Goal: Information Seeking & Learning: Find contact information

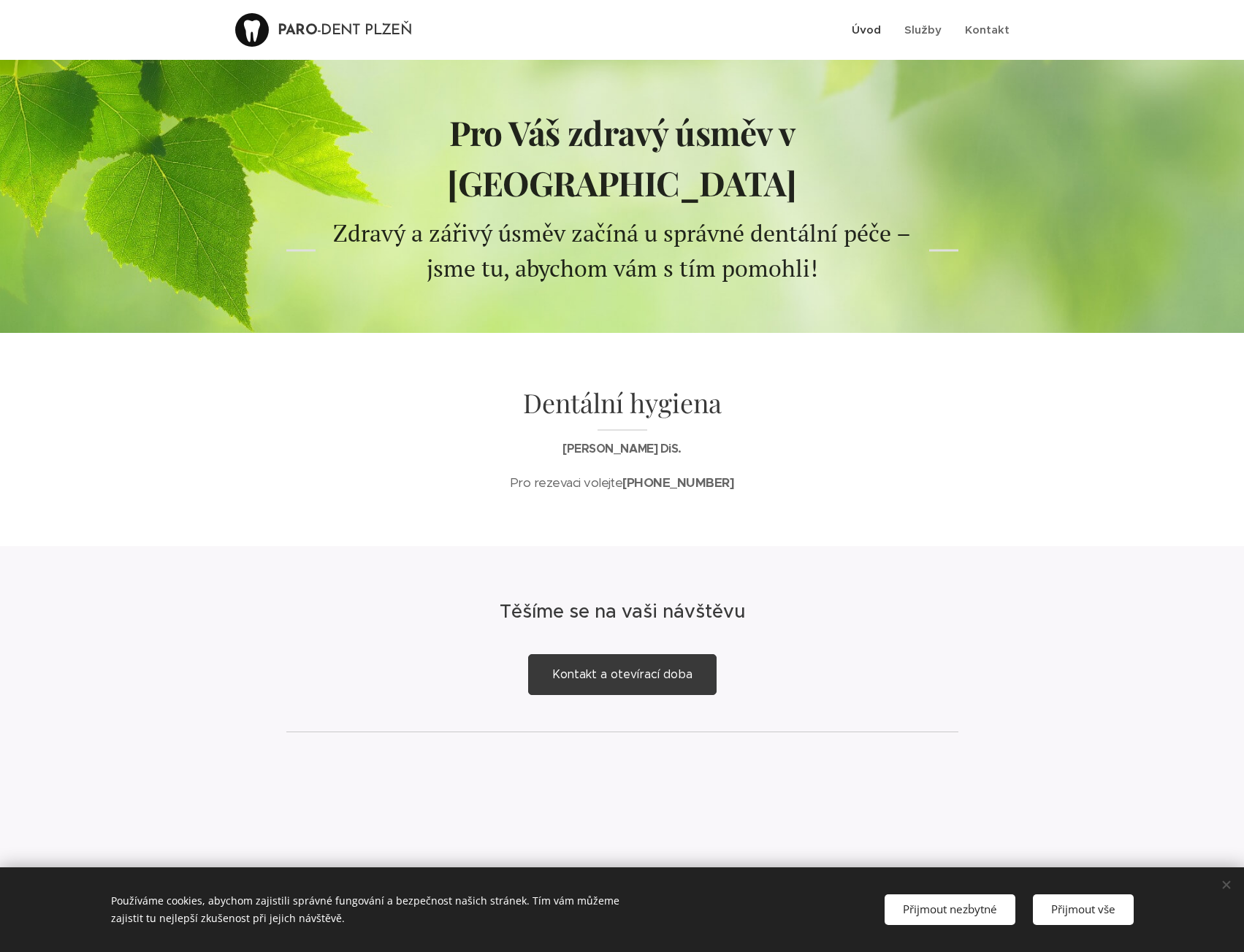
scroll to position [1, 0]
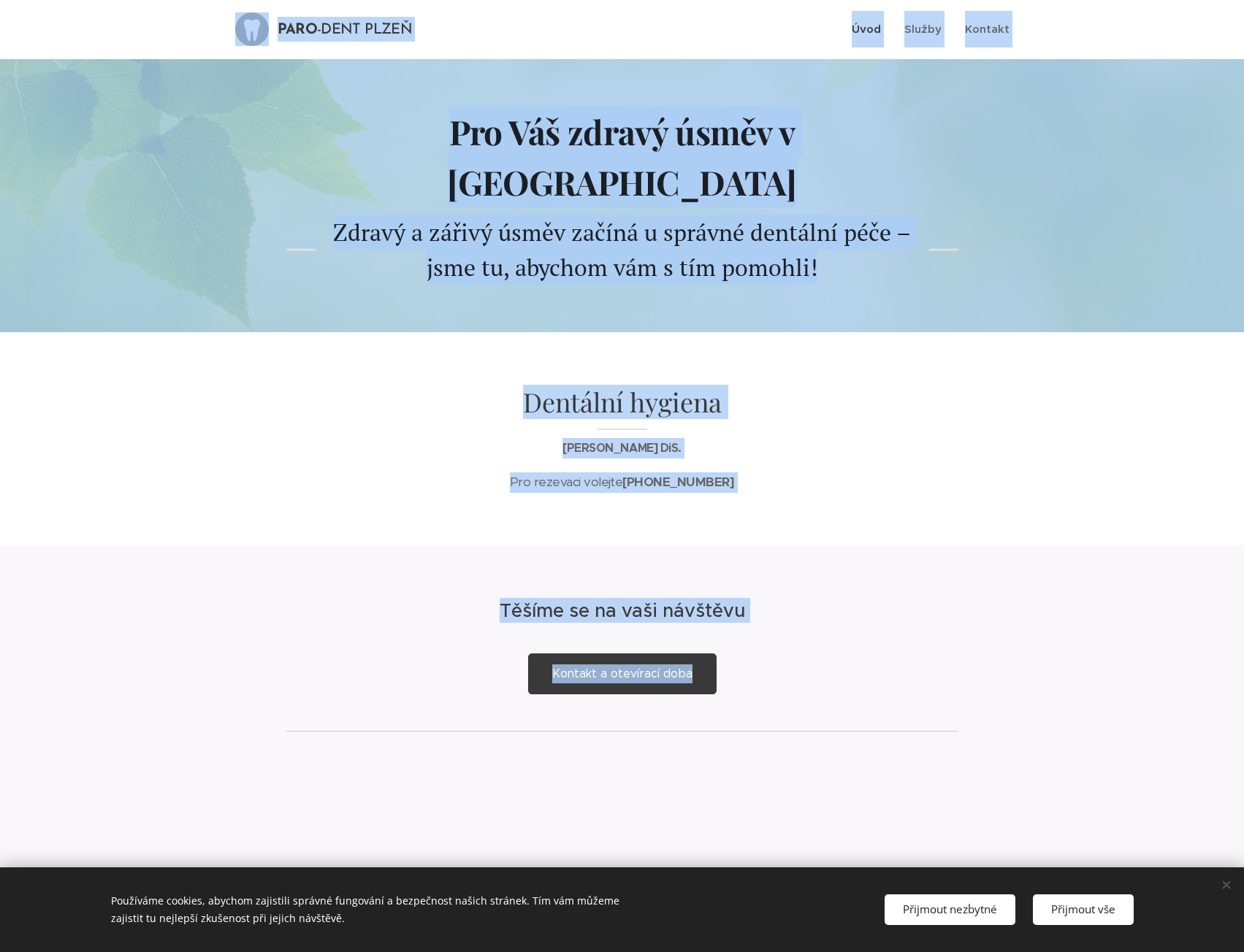
drag, startPoint x: 1171, startPoint y: 2, endPoint x: 441, endPoint y: 602, distance: 944.9
click at [441, 632] on div "Kontakt a otevírací doba" at bounding box center [622, 674] width 701 height 85
drag, startPoint x: 588, startPoint y: 0, endPoint x: 428, endPoint y: 324, distance: 361.4
drag, startPoint x: 428, startPoint y: 324, endPoint x: 345, endPoint y: 465, distance: 163.6
click at [345, 465] on div "Dentální hygiena Mgr. Lenka Malíková DiS. Pro rezevaci volejte +420 771 195 691" at bounding box center [622, 439] width 730 height 213
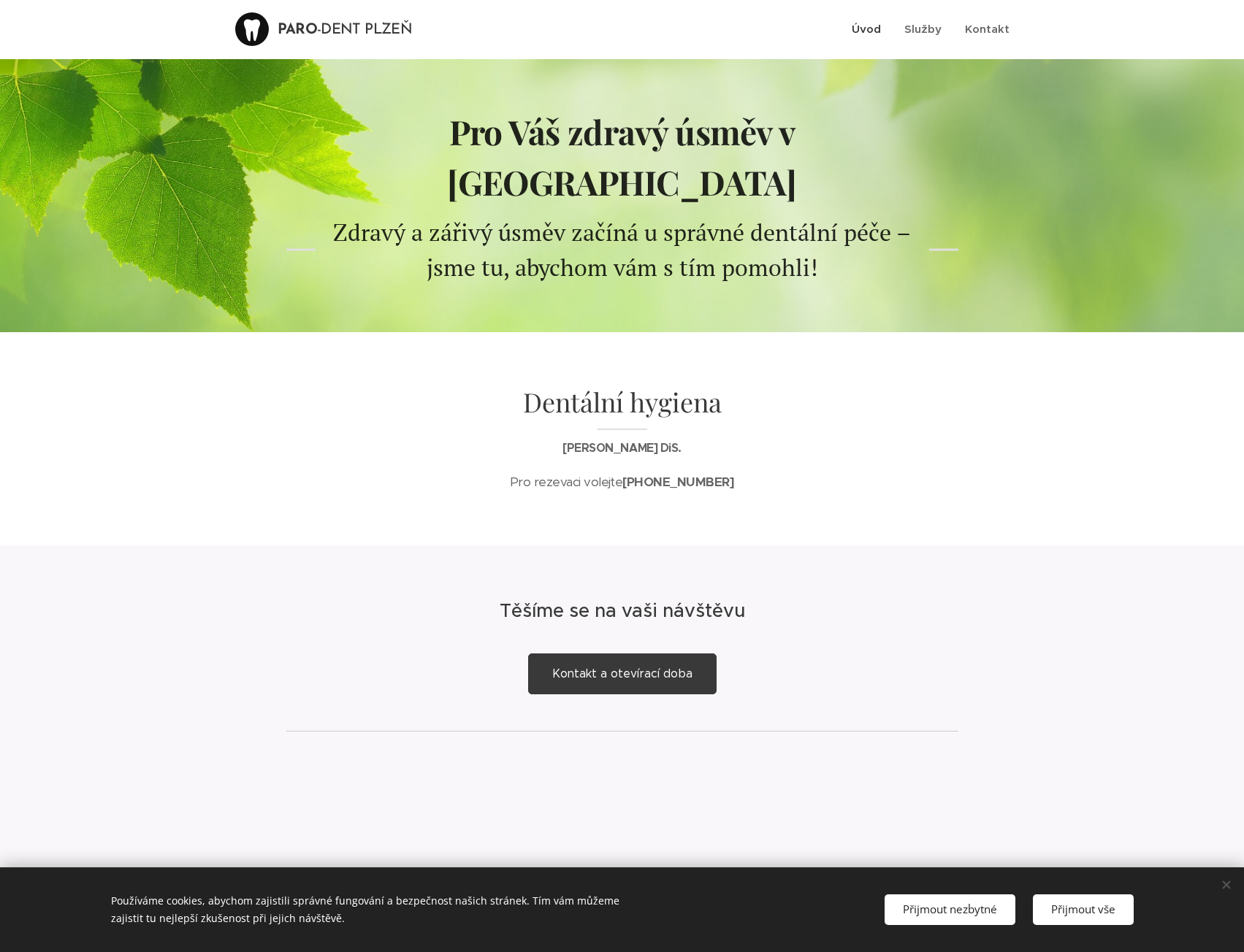
click at [292, 796] on div "Těšíme se na vaši návštěvu Kontakt a otevírací doba" at bounding box center [622, 722] width 730 height 356
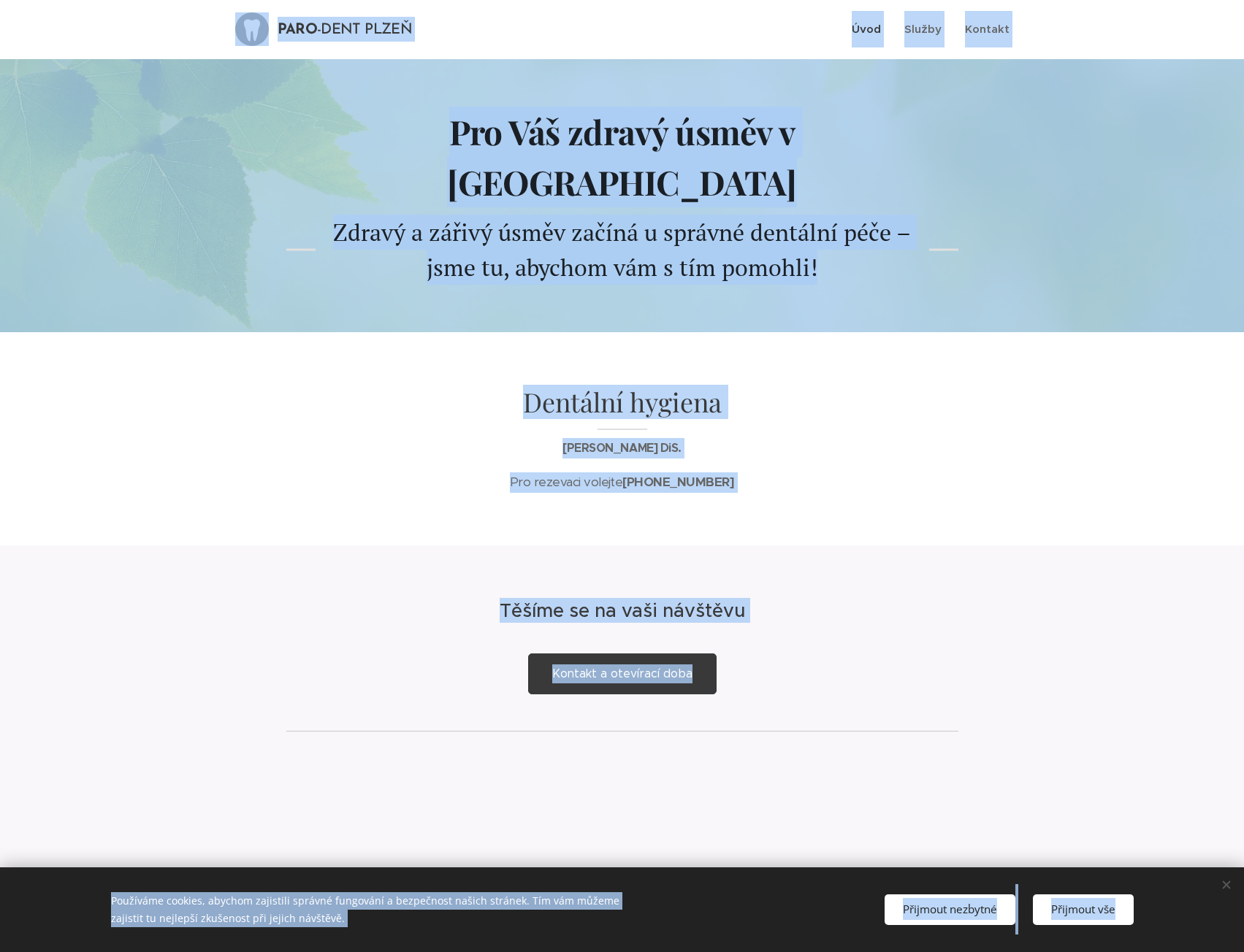
copy body "PARO -DENT PLZEŇ Úvod Služby Kontakt Více Menu Pro Váš zdravý úsměv v Plzni Zdr…"
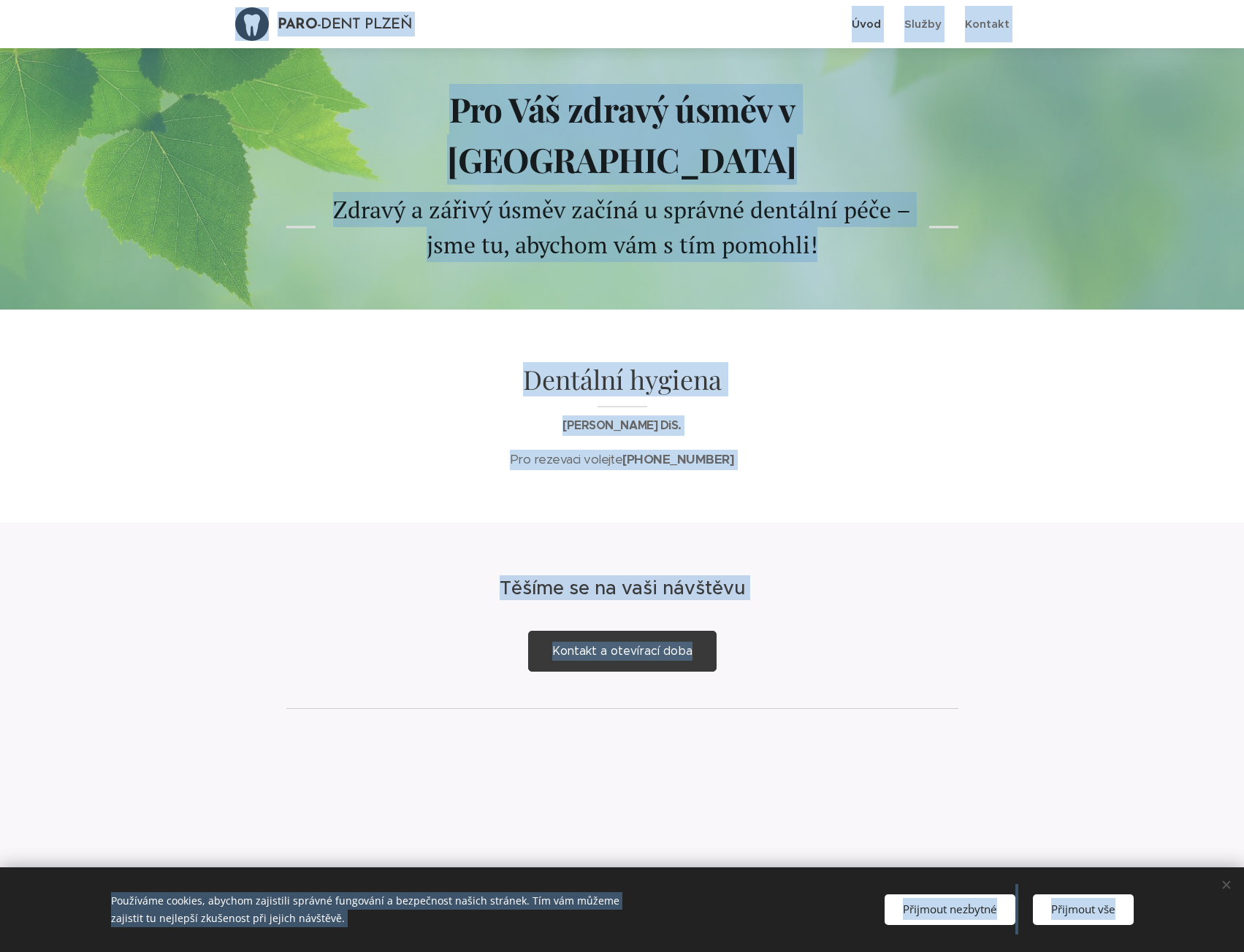
scroll to position [44, 0]
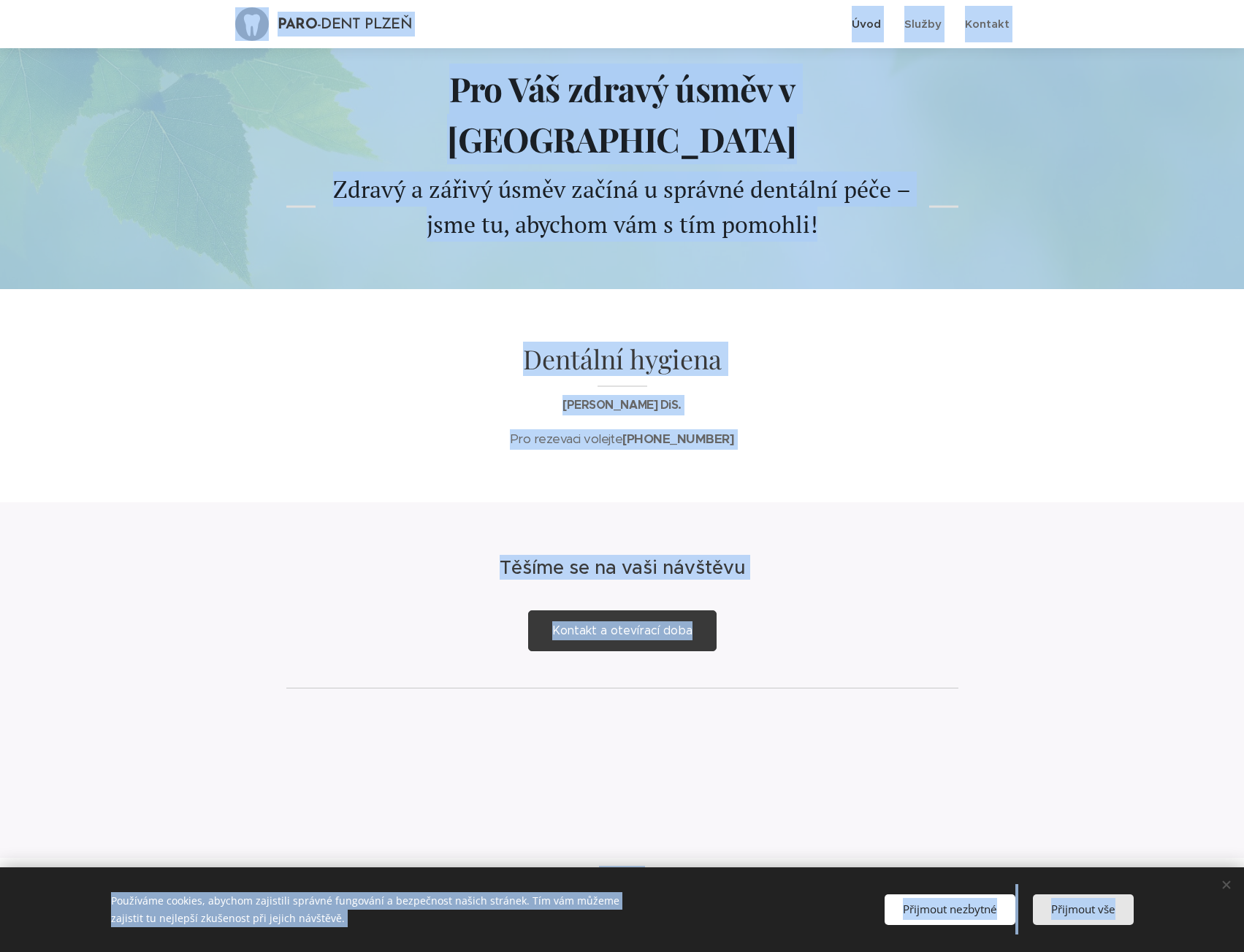
click at [1078, 911] on span "Přijmout vše" at bounding box center [1083, 908] width 64 height 14
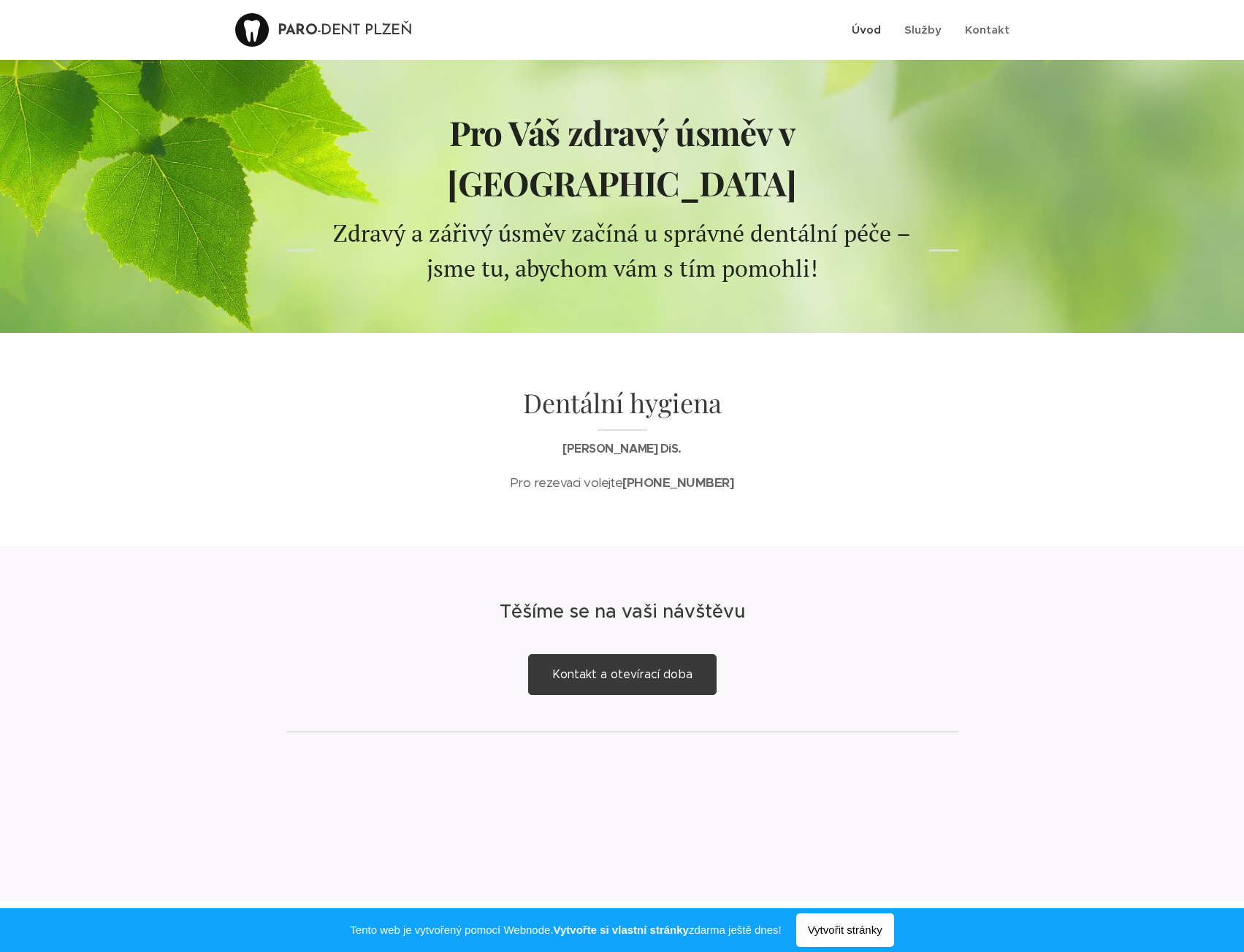
click at [880, 930] on span "Vytvořit stránky" at bounding box center [845, 930] width 98 height 33
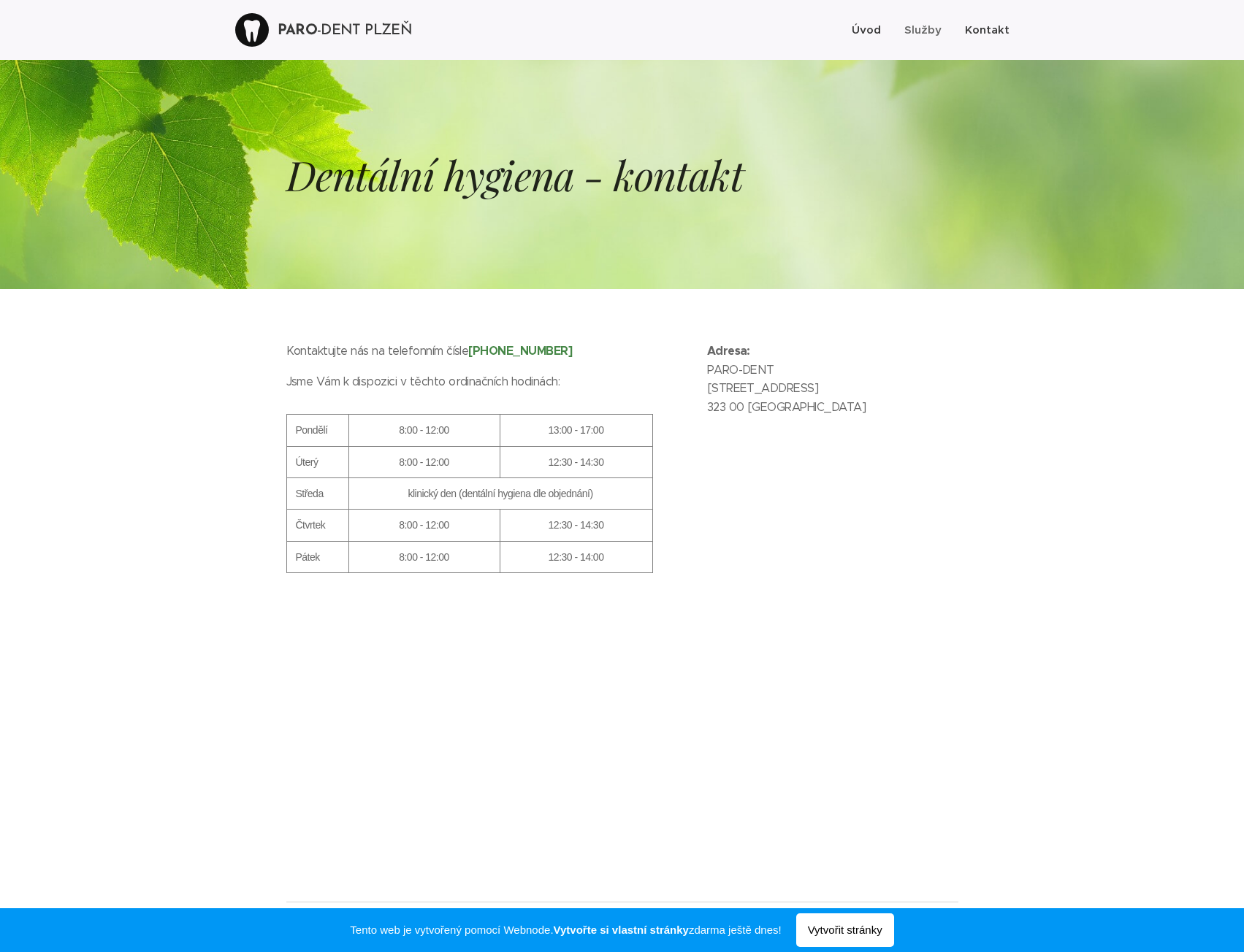
click at [866, 29] on span "Úvod" at bounding box center [866, 29] width 29 height 14
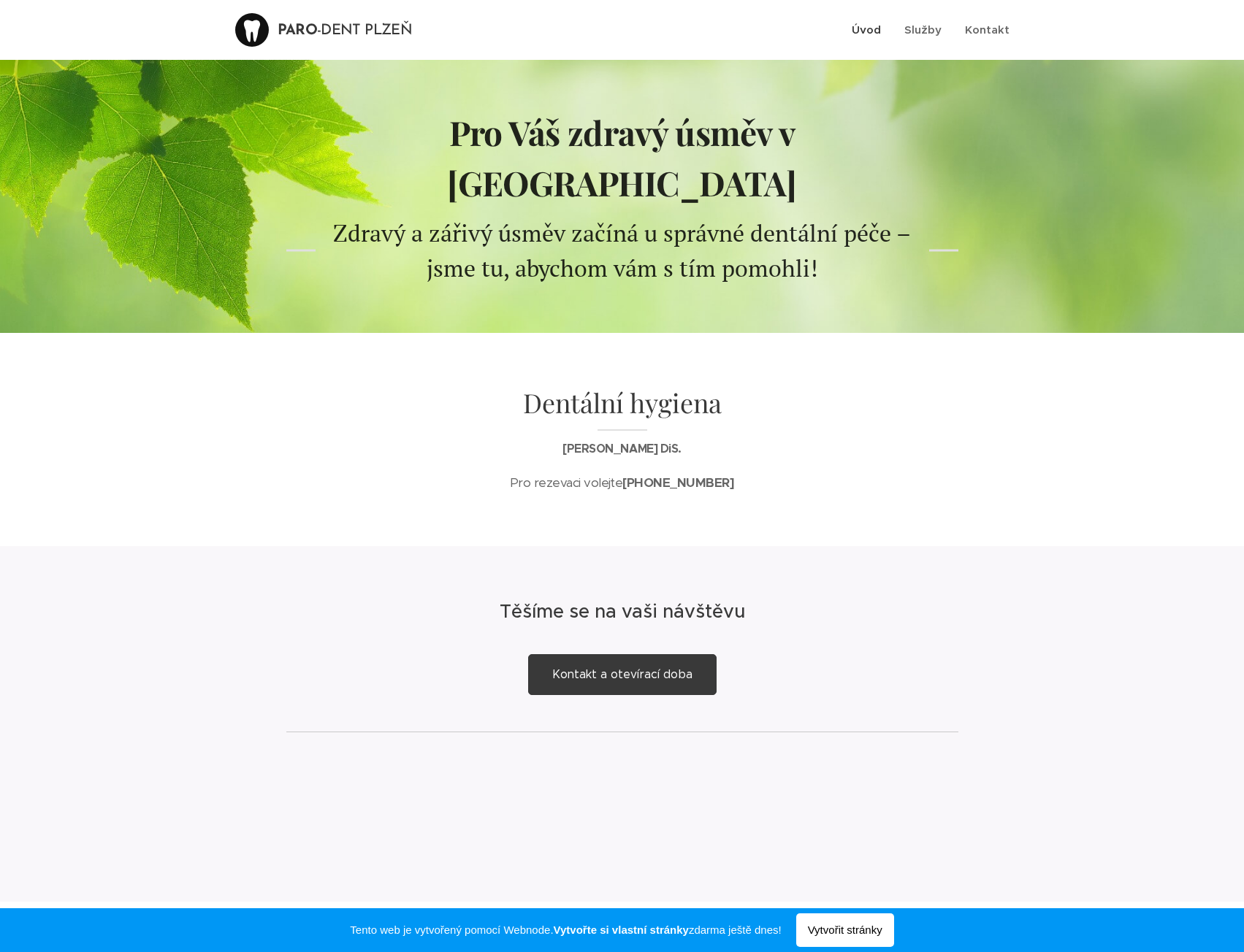
click at [866, 29] on span "Úvod" at bounding box center [866, 29] width 29 height 14
click at [997, 26] on span "Kontakt" at bounding box center [987, 29] width 45 height 14
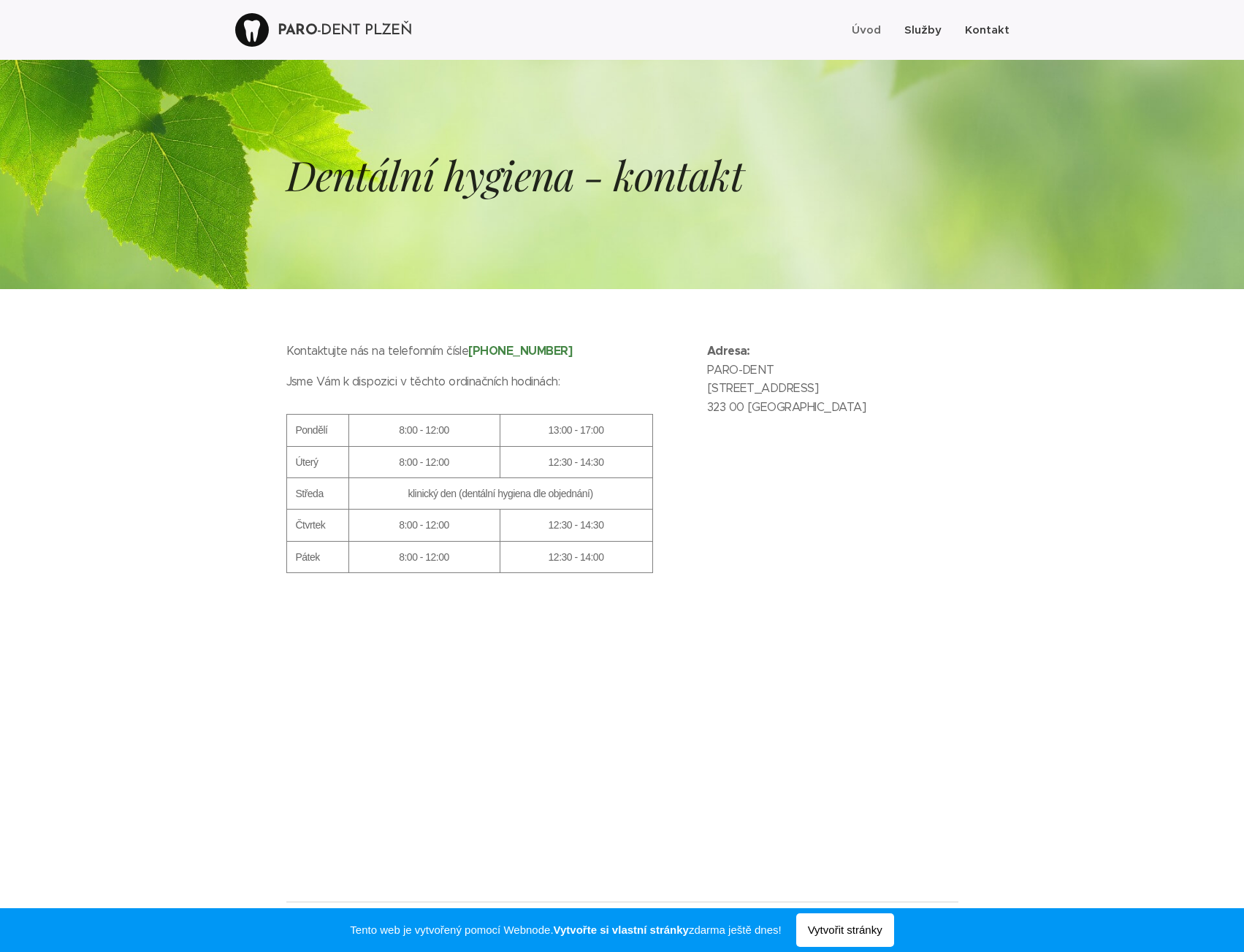
click at [927, 23] on span "Služby" at bounding box center [922, 29] width 37 height 14
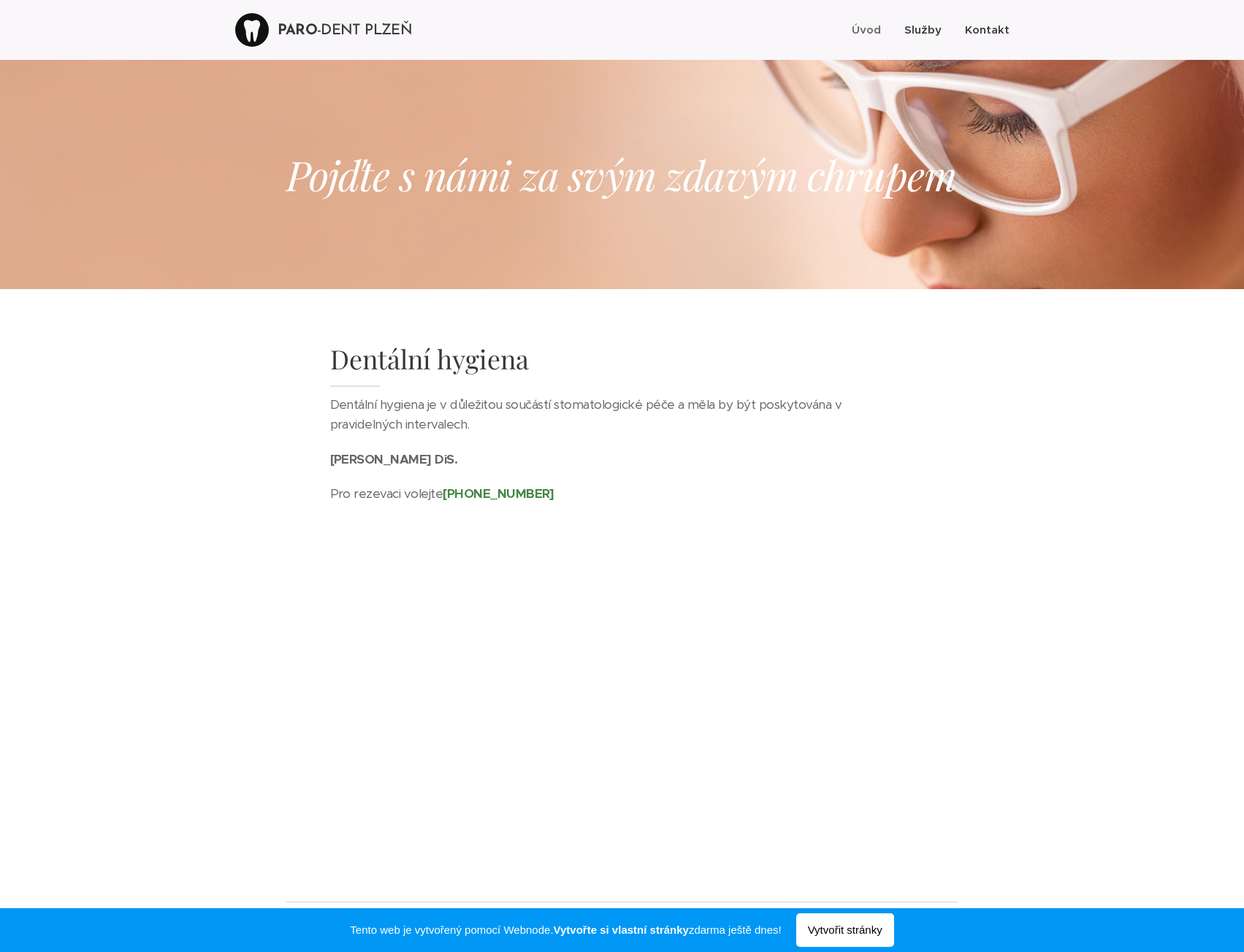
click at [983, 27] on span "Kontakt" at bounding box center [987, 29] width 45 height 14
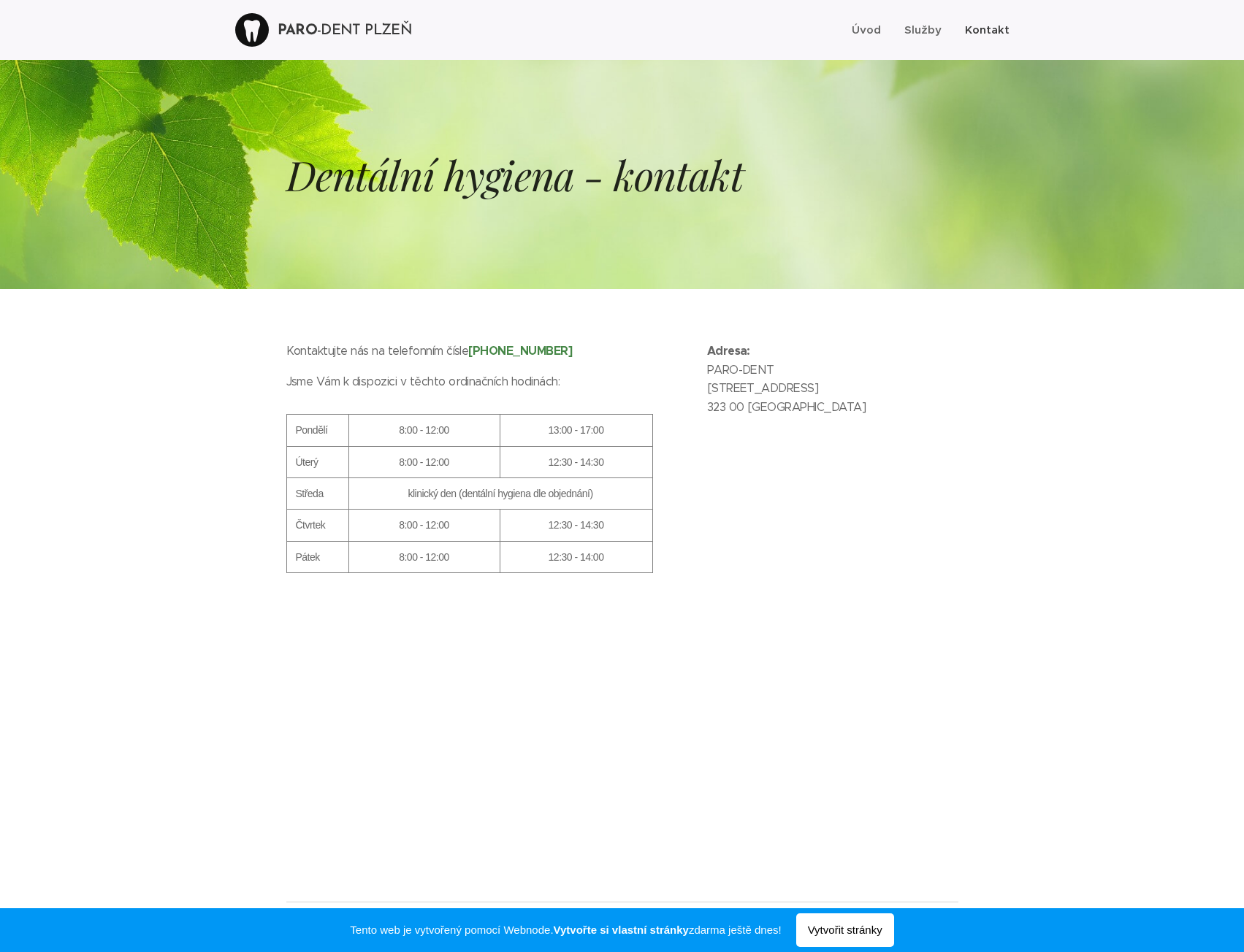
click at [758, 368] on p "Adresa: PARO-DENT [STREET_ADDRESS]" at bounding box center [832, 384] width 252 height 85
drag, startPoint x: 702, startPoint y: 371, endPoint x: 790, endPoint y: 365, distance: 88.2
click at [790, 365] on div "Adresa: PARO-DENT [STREET_ADDRESS]" at bounding box center [832, 393] width 280 height 122
click at [384, 425] on th "8:00 - 12:00" at bounding box center [424, 430] width 151 height 32
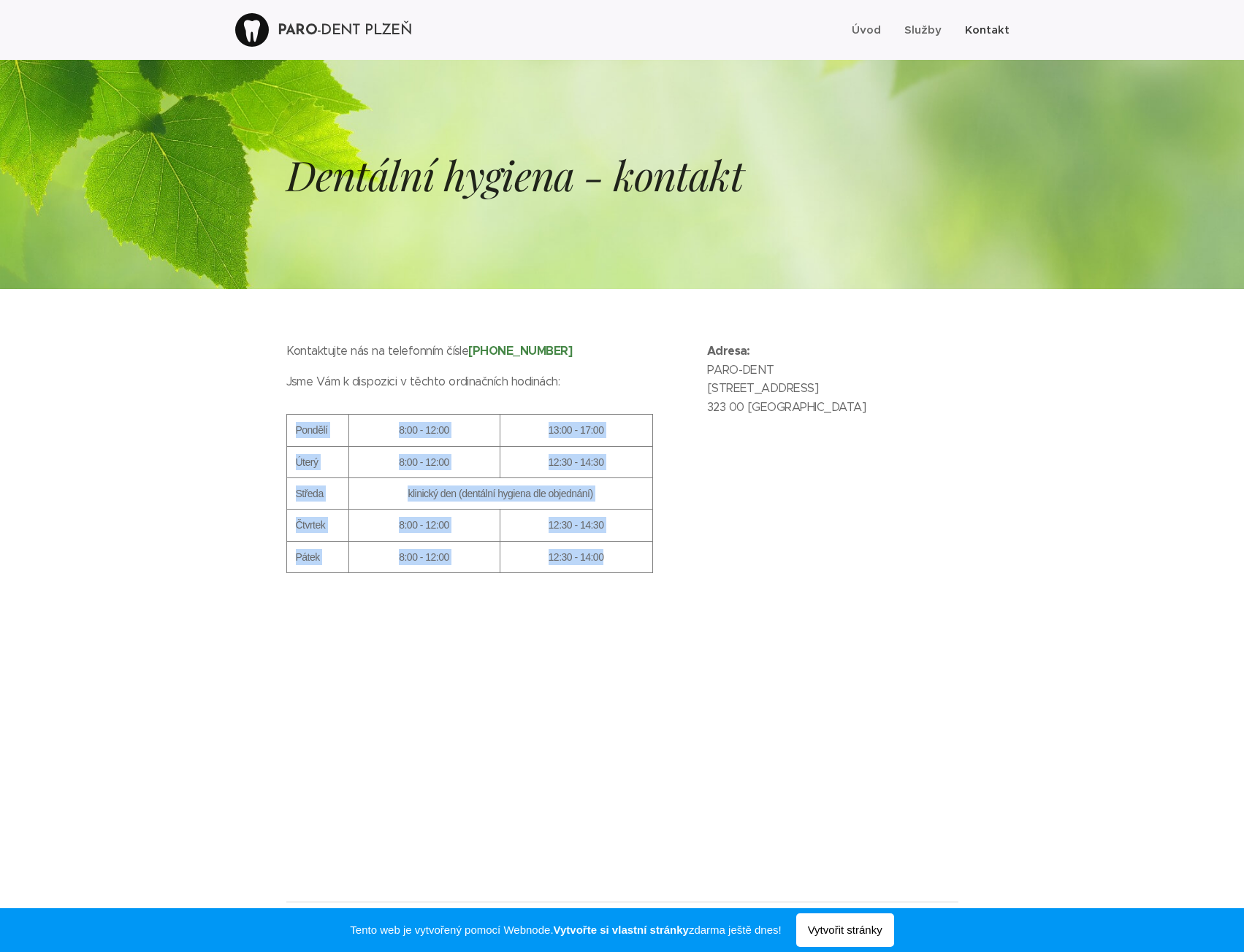
drag, startPoint x: 296, startPoint y: 428, endPoint x: 621, endPoint y: 553, distance: 348.2
click at [621, 553] on table "Pondělí 8:00 - 12:00 13:00 - 17:00 Úterý 8:00 - 12:00 12:30 - 14:30 Středa klin…" at bounding box center [469, 493] width 366 height 159
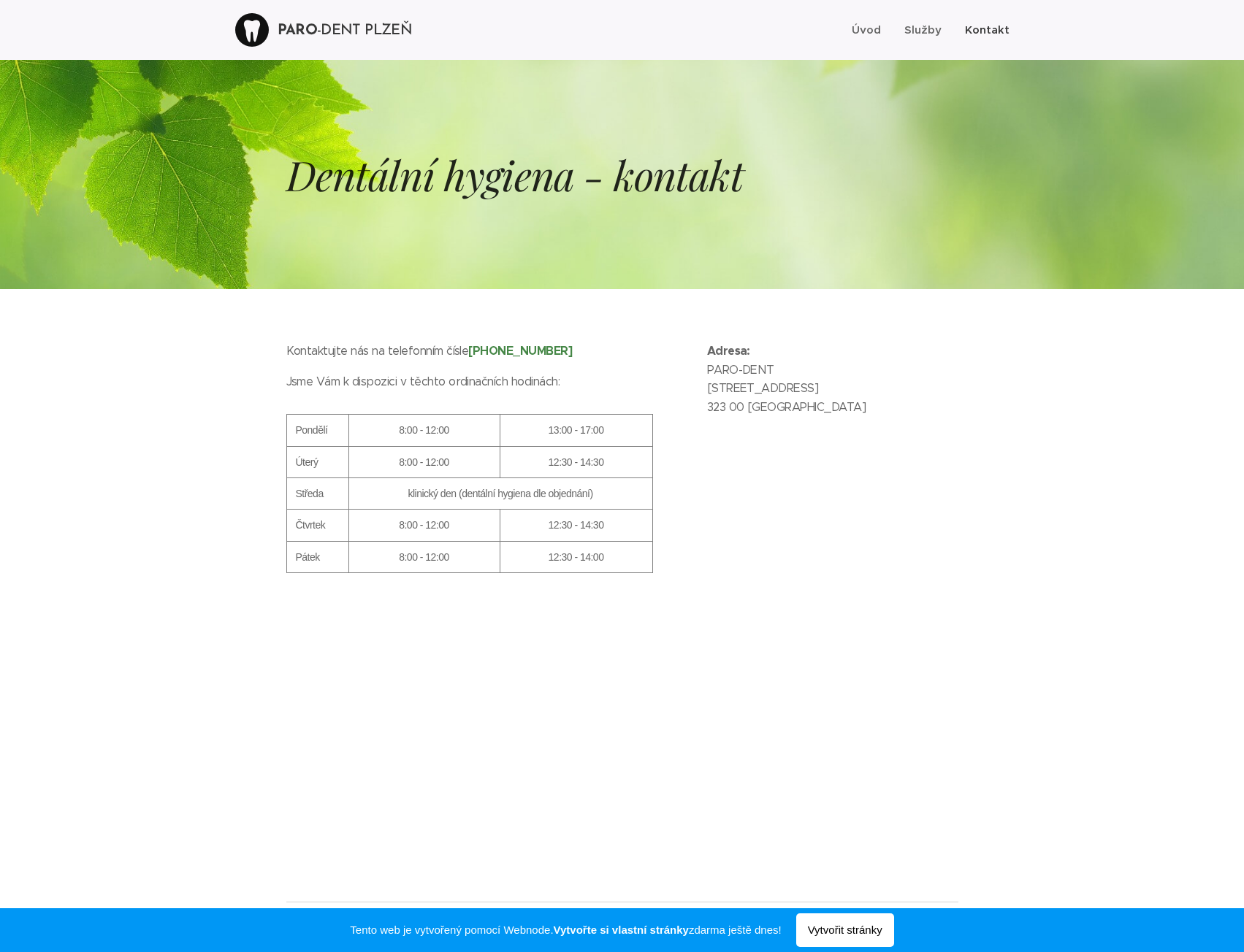
click at [413, 658] on div "Kontaktujte nás na telefonním čísle [PHONE_NUMBER] Jsme Vám k dispozici v těcht…" at bounding box center [622, 595] width 730 height 612
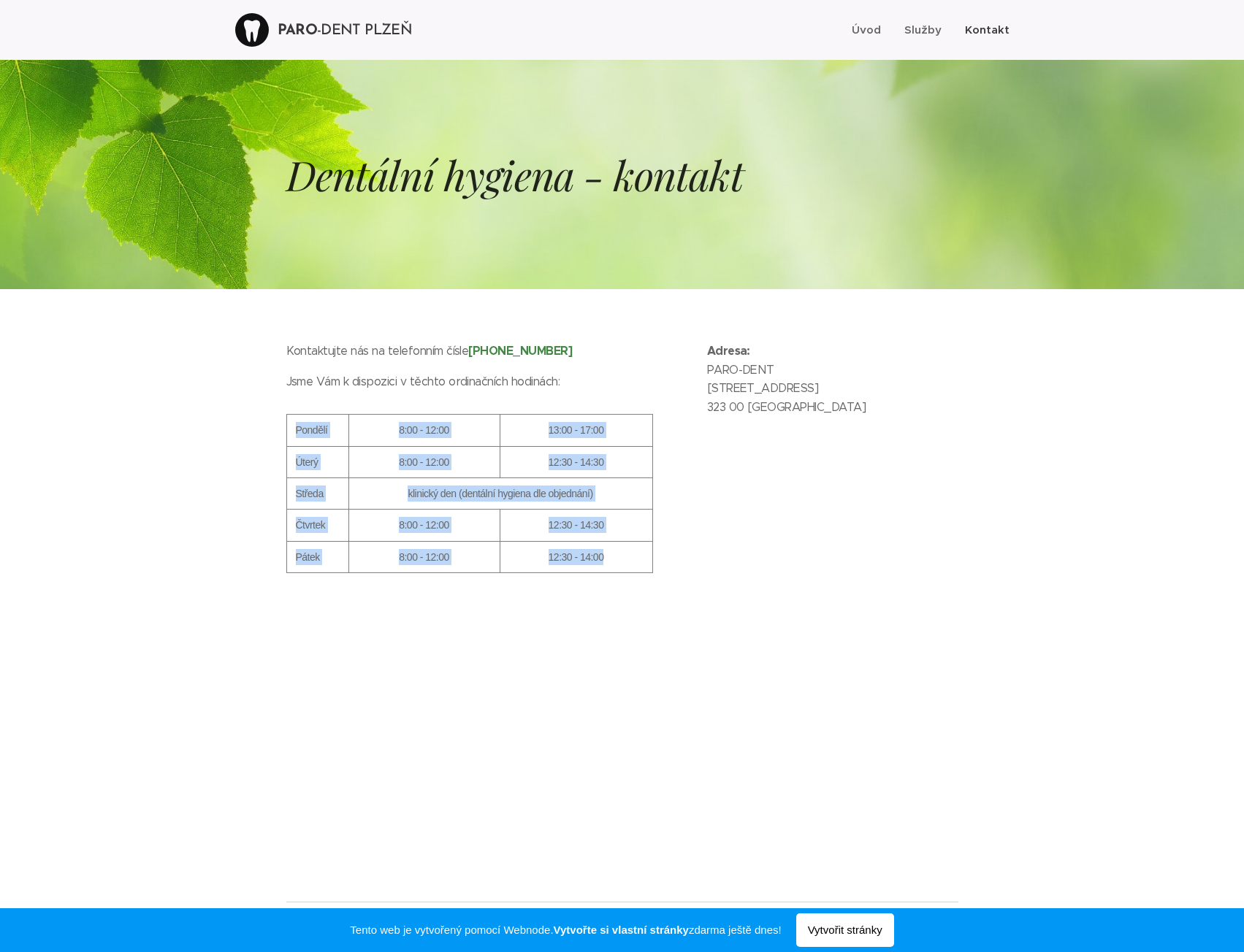
drag, startPoint x: 292, startPoint y: 429, endPoint x: 623, endPoint y: 550, distance: 352.4
click at [623, 550] on table "Pondělí 8:00 - 12:00 13:00 - 17:00 Úterý 8:00 - 12:00 12:30 - 14:30 Středa klin…" at bounding box center [469, 493] width 366 height 159
copy table "Pondělí 8:00 - 12:00 13:00 - 17:00 Úterý 8:00 - 12:00 12:30 - 14:30 Středa klin…"
